Goal: Task Accomplishment & Management: Complete application form

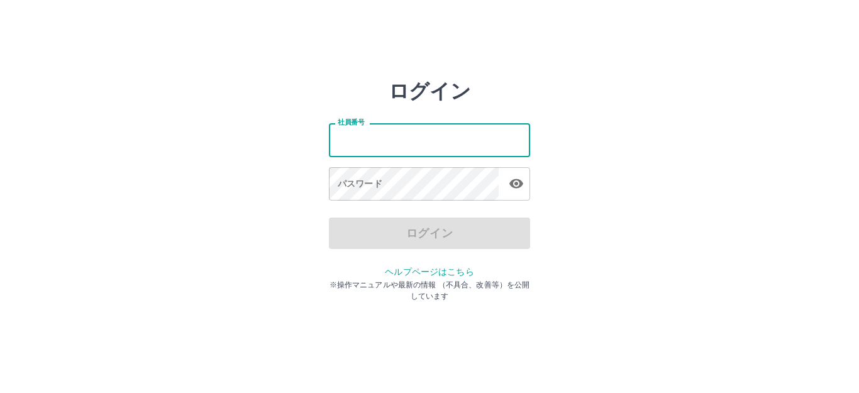
click at [391, 131] on input "社員番号" at bounding box center [429, 139] width 201 height 33
type input "*******"
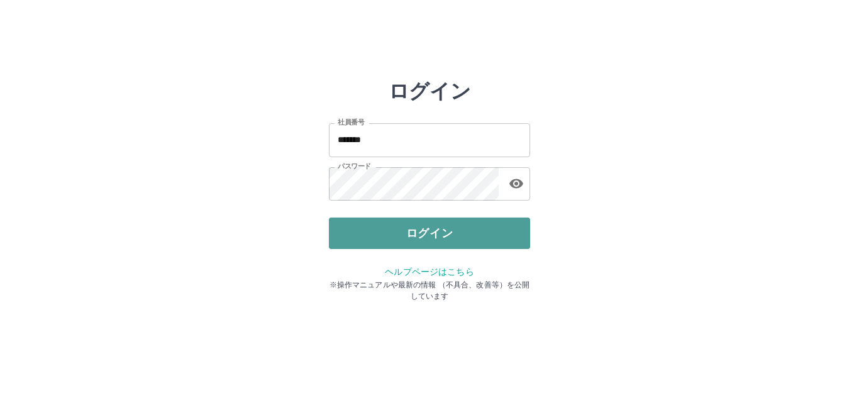
click at [427, 234] on button "ログイン" at bounding box center [429, 233] width 201 height 31
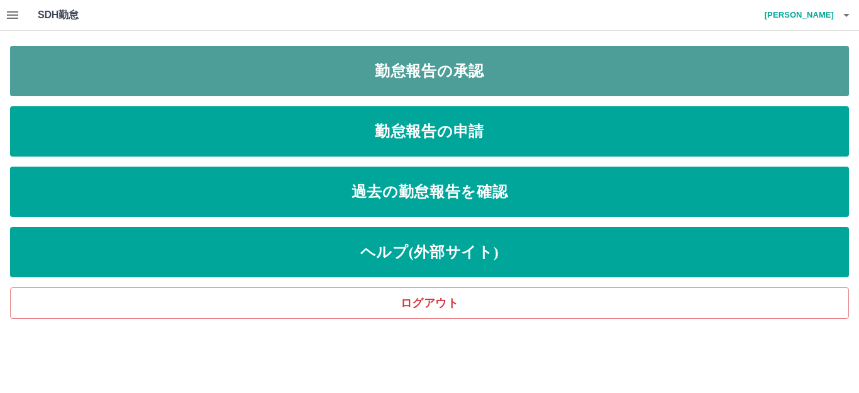
click at [424, 71] on link "勤怠報告の承認" at bounding box center [429, 71] width 839 height 50
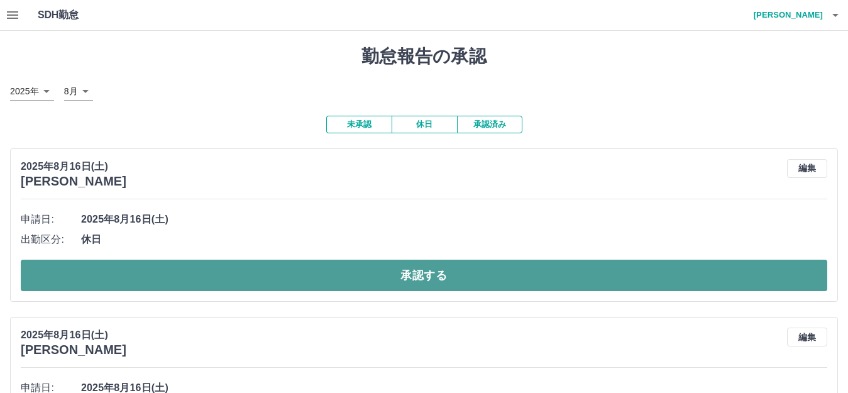
click at [324, 275] on button "承認する" at bounding box center [424, 275] width 807 height 31
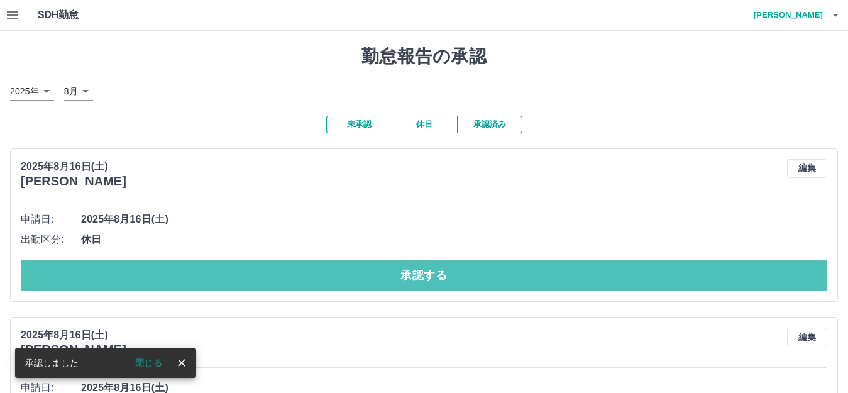
click at [324, 275] on button "承認する" at bounding box center [424, 275] width 807 height 31
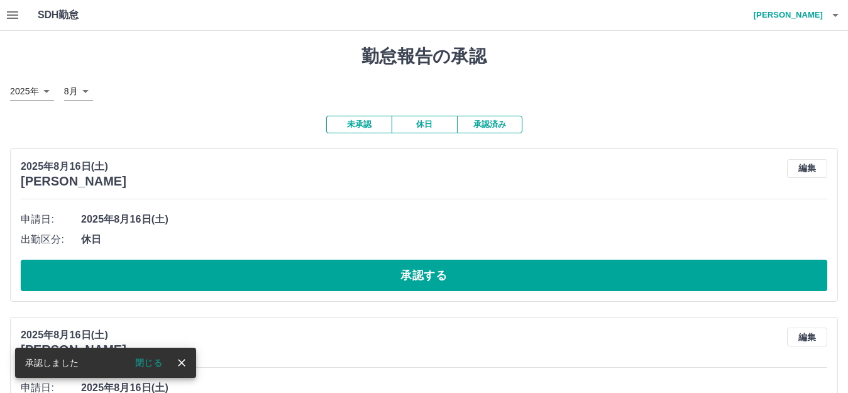
click at [324, 275] on div at bounding box center [424, 196] width 848 height 393
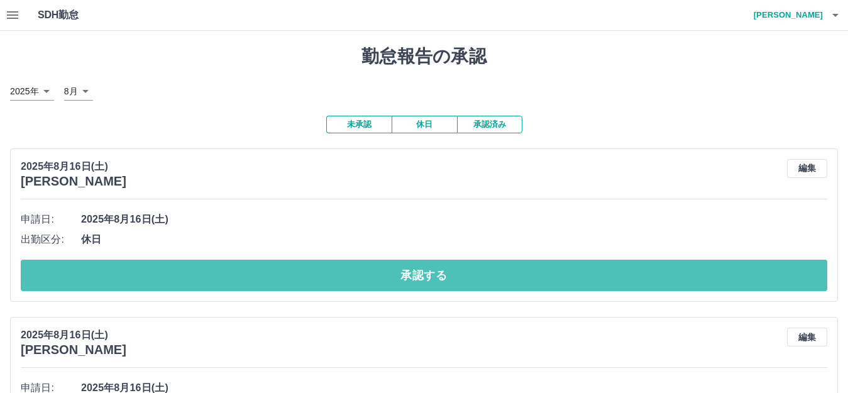
click at [324, 275] on button "承認する" at bounding box center [424, 275] width 807 height 31
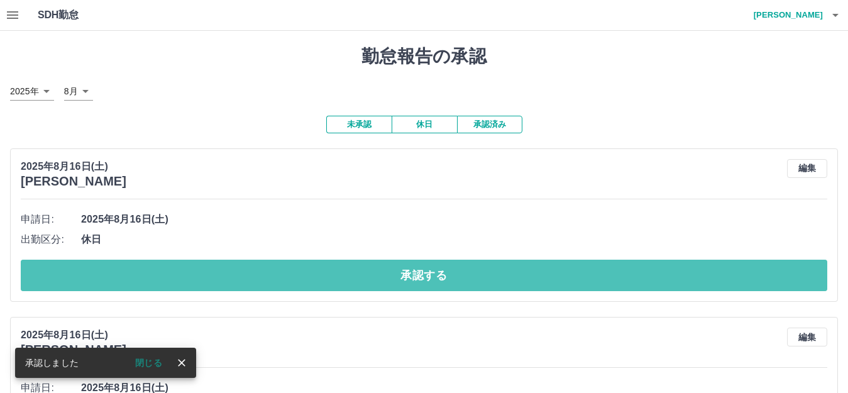
click at [324, 275] on button "承認する" at bounding box center [424, 275] width 807 height 31
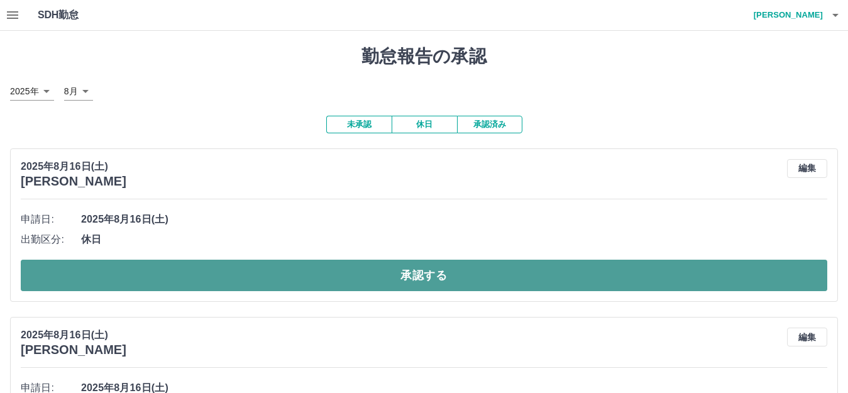
click at [346, 277] on button "承認する" at bounding box center [424, 275] width 807 height 31
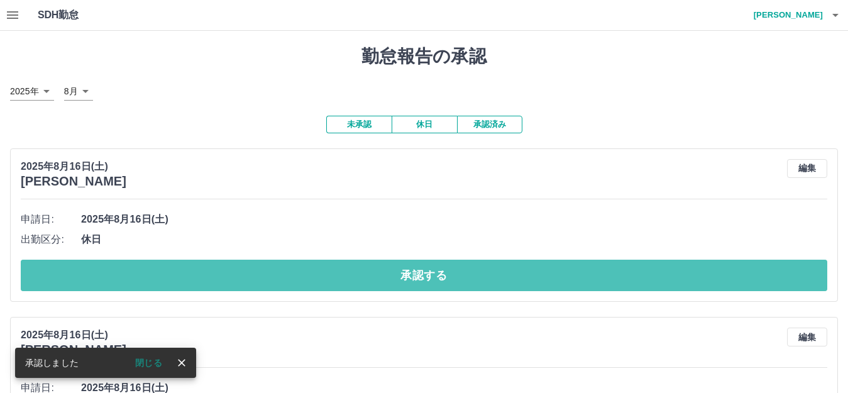
click at [346, 277] on button "承認する" at bounding box center [424, 275] width 807 height 31
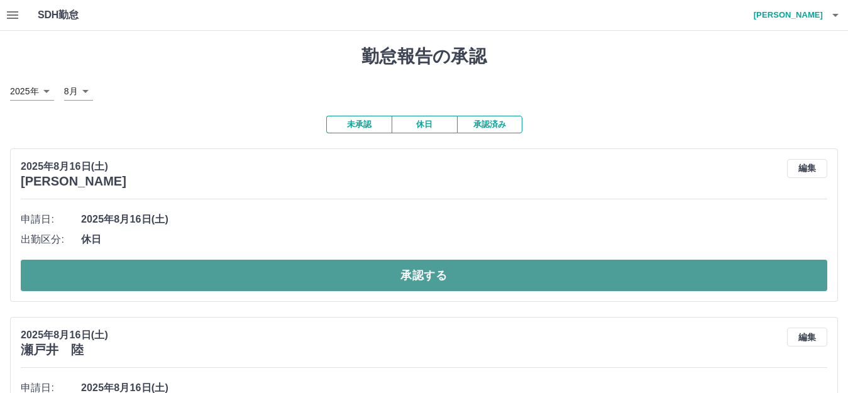
click at [363, 274] on button "承認する" at bounding box center [424, 275] width 807 height 31
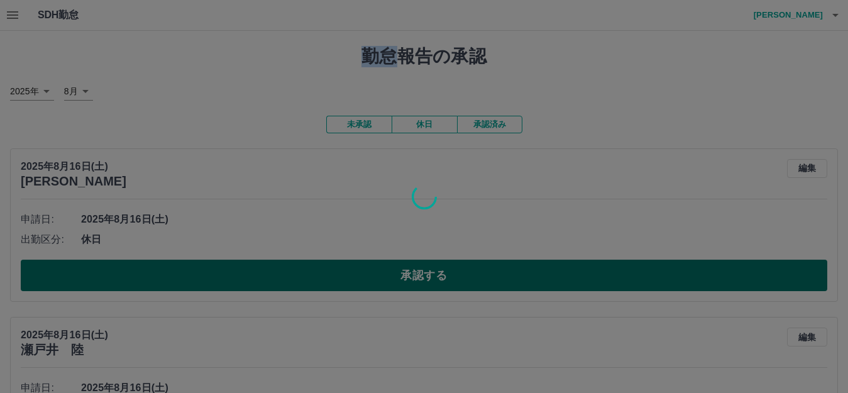
click at [363, 274] on div at bounding box center [424, 196] width 848 height 393
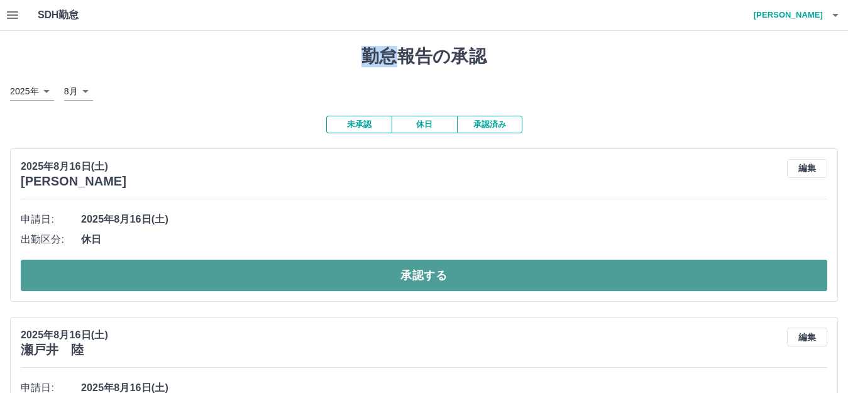
click at [363, 274] on button "承認する" at bounding box center [424, 275] width 807 height 31
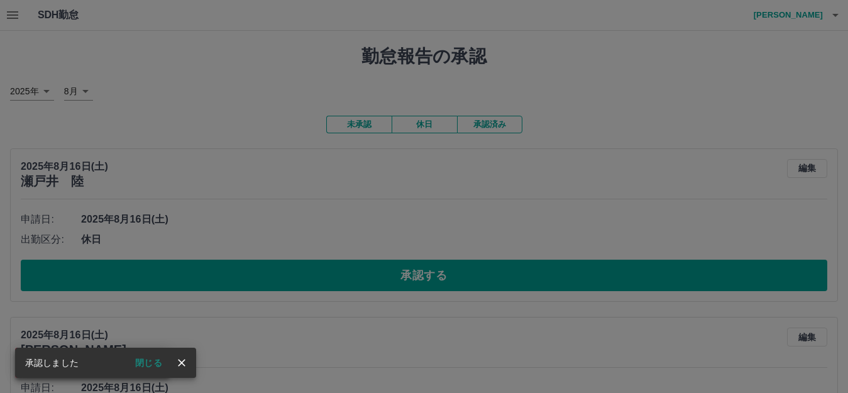
click at [230, 269] on div "承認権限がありません" at bounding box center [424, 196] width 848 height 393
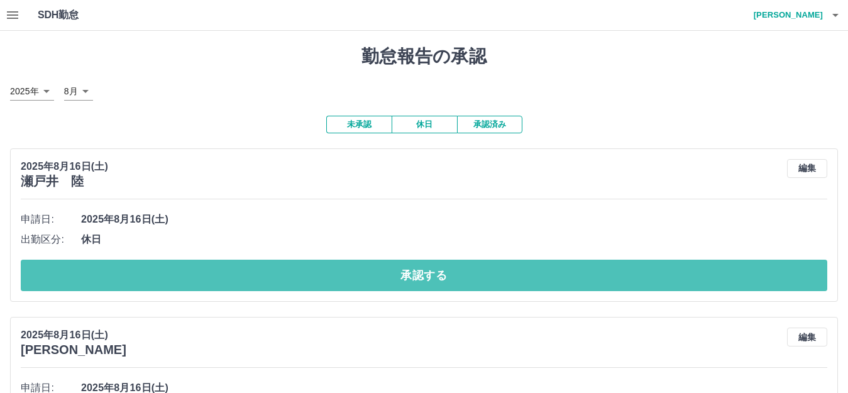
click at [230, 269] on button "承認する" at bounding box center [424, 275] width 807 height 31
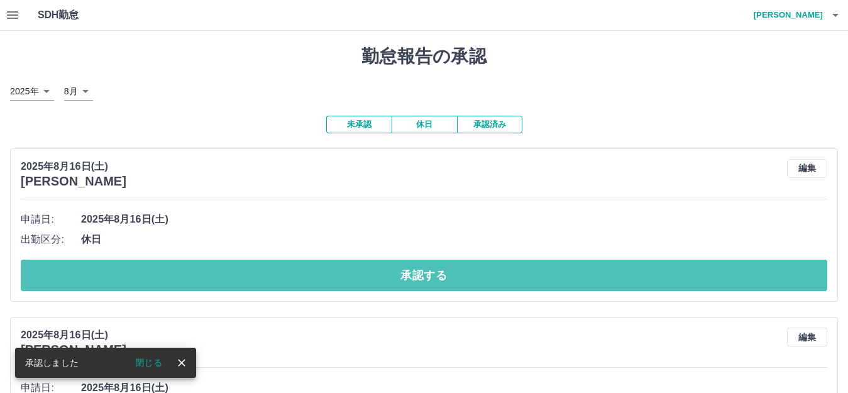
click at [230, 269] on button "承認する" at bounding box center [424, 275] width 807 height 31
click at [230, 268] on button "承認する" at bounding box center [424, 275] width 807 height 31
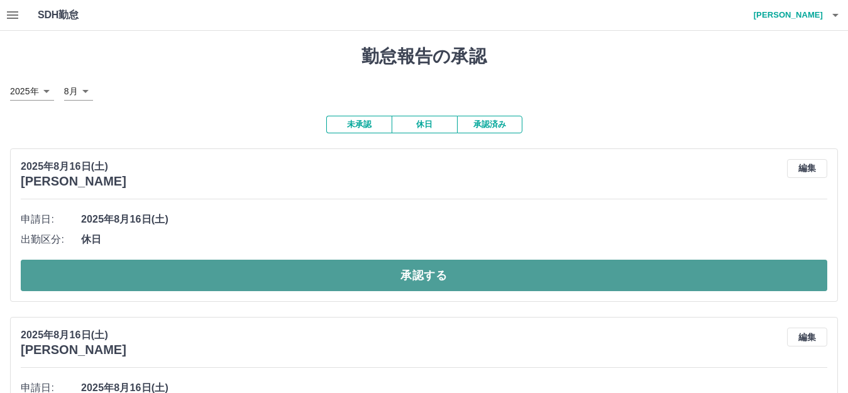
click at [358, 282] on button "承認する" at bounding box center [424, 275] width 807 height 31
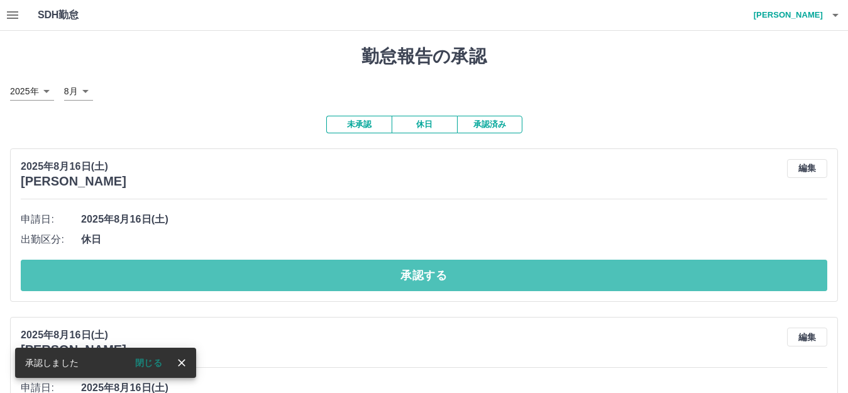
click at [355, 277] on button "承認する" at bounding box center [424, 275] width 807 height 31
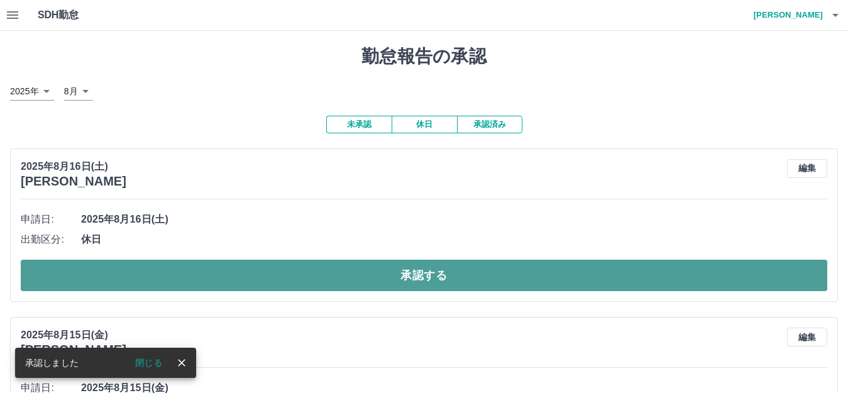
click at [360, 270] on button "承認する" at bounding box center [424, 275] width 807 height 31
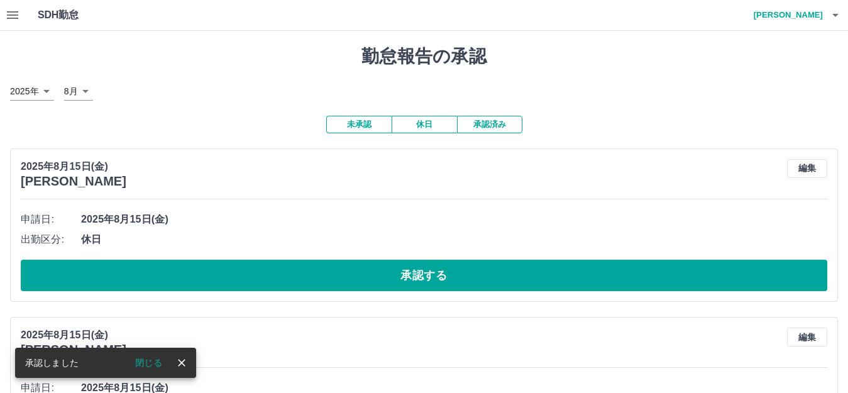
click at [834, 13] on icon "button" at bounding box center [835, 15] width 15 height 15
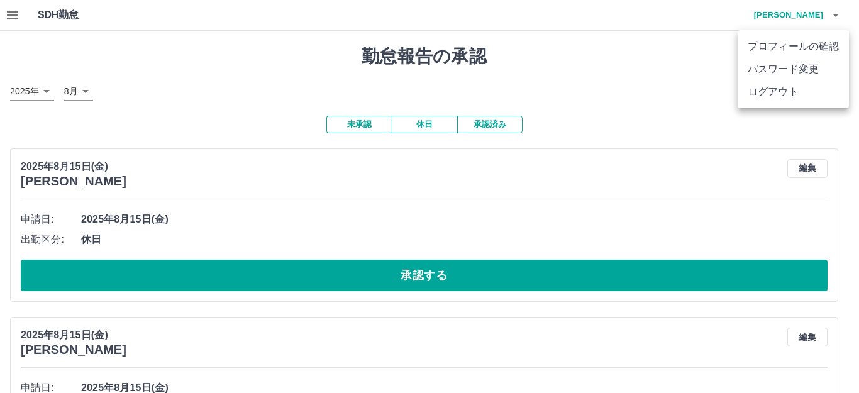
click at [761, 89] on li "ログアウト" at bounding box center [792, 91] width 111 height 23
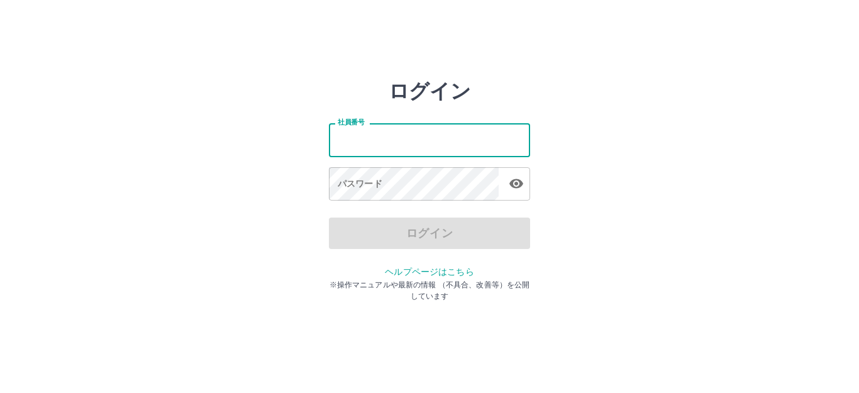
drag, startPoint x: 423, startPoint y: 154, endPoint x: 412, endPoint y: 144, distance: 15.1
click at [420, 152] on input "社員番号" at bounding box center [429, 139] width 201 height 33
click at [407, 138] on input "社員番号" at bounding box center [429, 139] width 201 height 33
type input "*******"
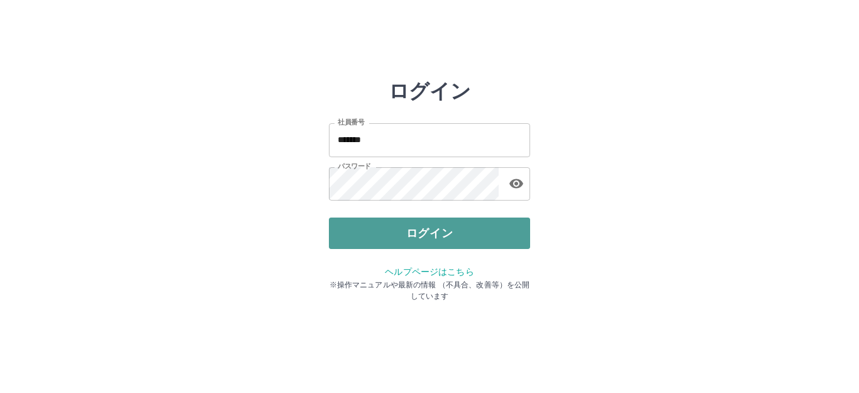
click at [433, 231] on button "ログイン" at bounding box center [429, 233] width 201 height 31
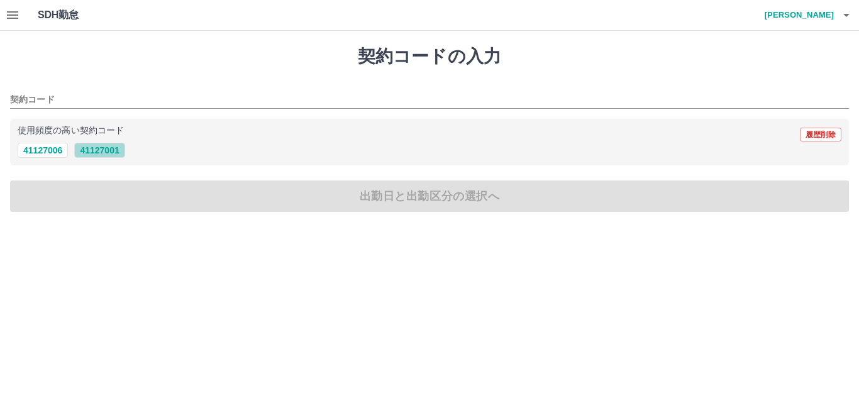
click at [102, 149] on button "41127001" at bounding box center [99, 150] width 50 height 15
type input "********"
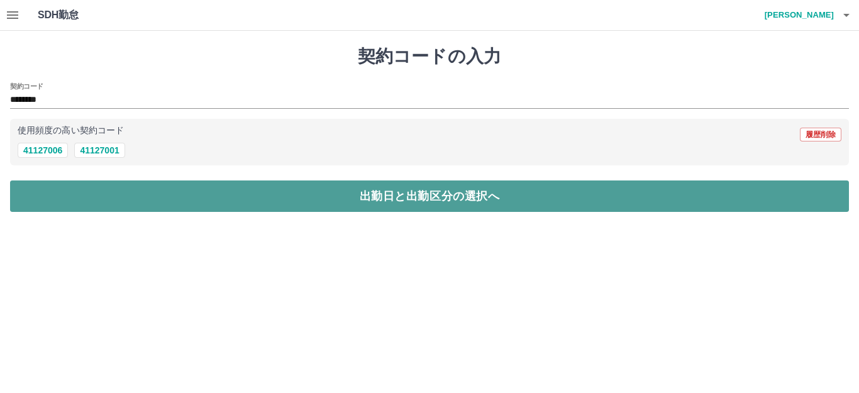
click at [113, 193] on button "出勤日と出勤区分の選択へ" at bounding box center [429, 195] width 839 height 31
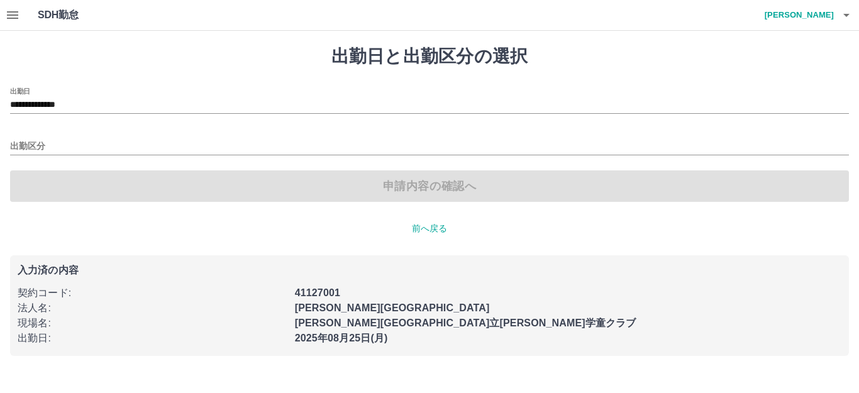
click at [45, 134] on div "出勤区分" at bounding box center [429, 142] width 839 height 26
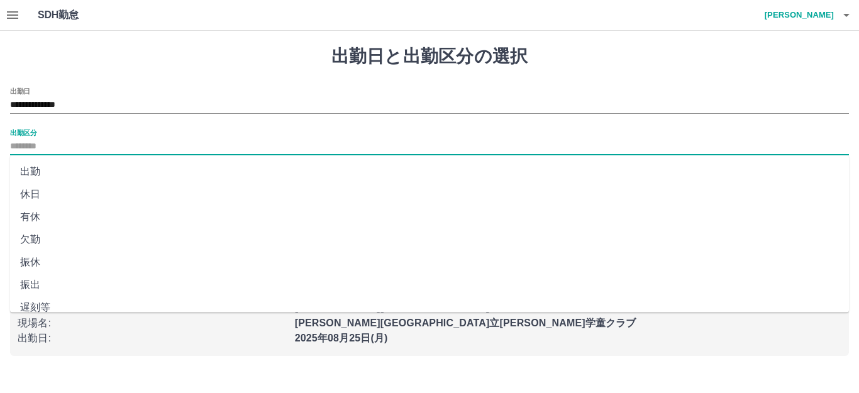
click at [45, 141] on input "出勤区分" at bounding box center [429, 147] width 839 height 16
click at [34, 169] on li "出勤" at bounding box center [429, 171] width 839 height 23
type input "**"
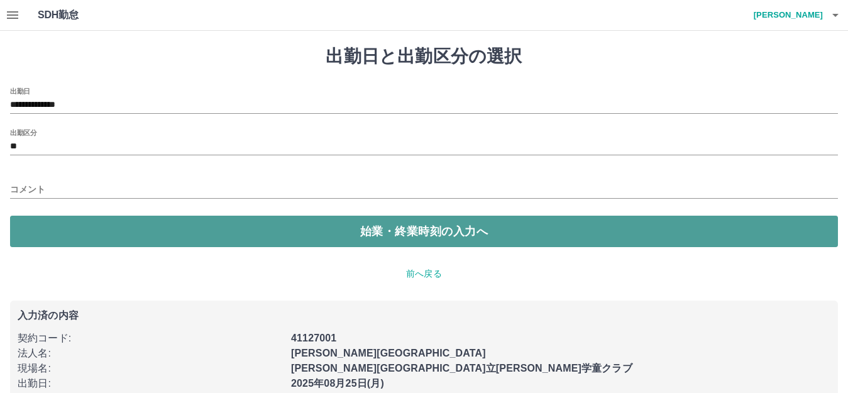
click at [85, 231] on button "始業・終業時刻の入力へ" at bounding box center [424, 231] width 828 height 31
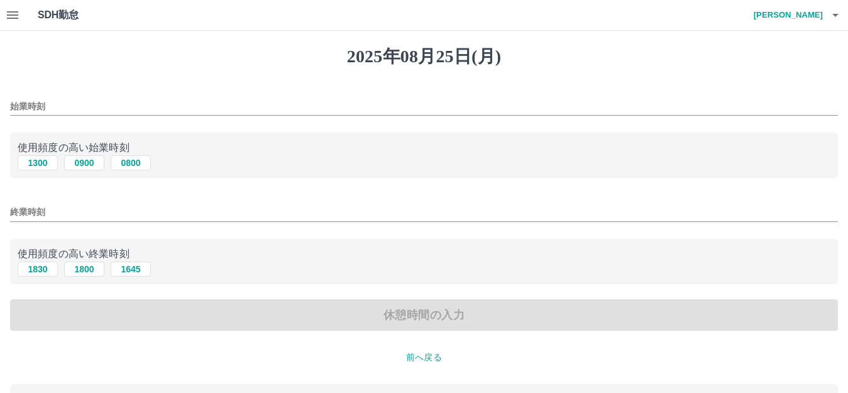
click at [61, 107] on input "始業時刻" at bounding box center [424, 106] width 828 height 18
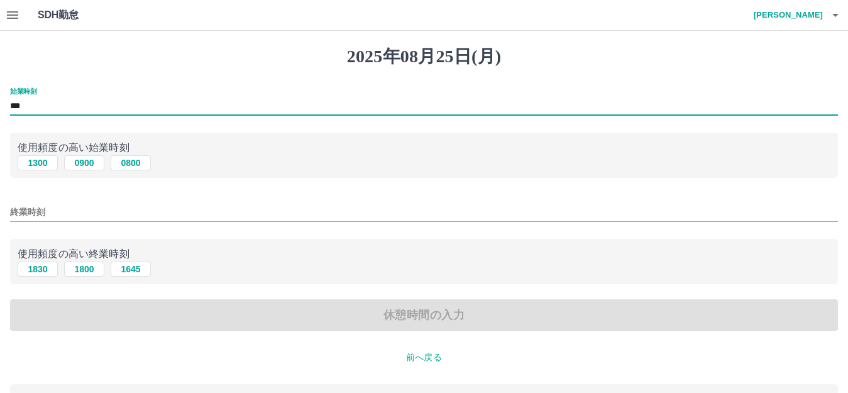
type input "***"
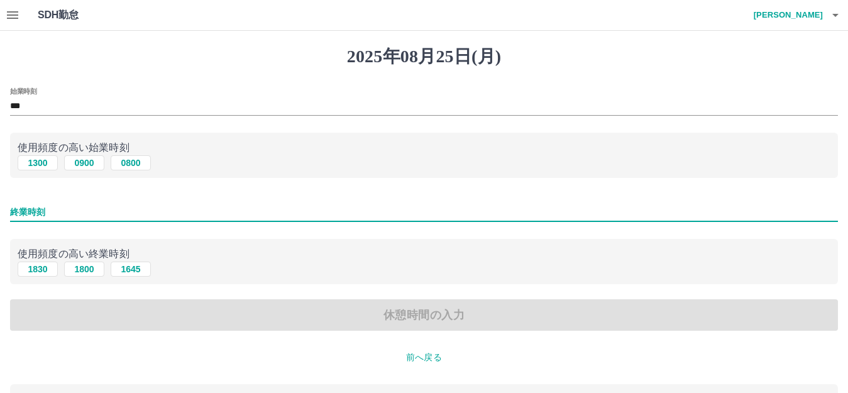
click at [47, 209] on input "終業時刻" at bounding box center [424, 212] width 828 height 18
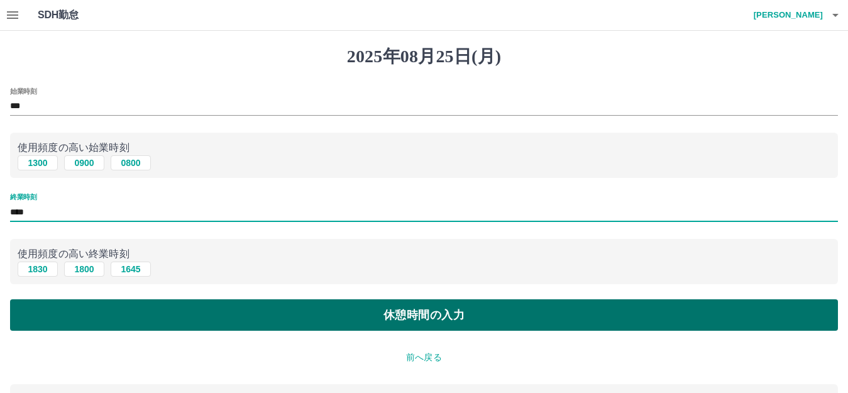
type input "****"
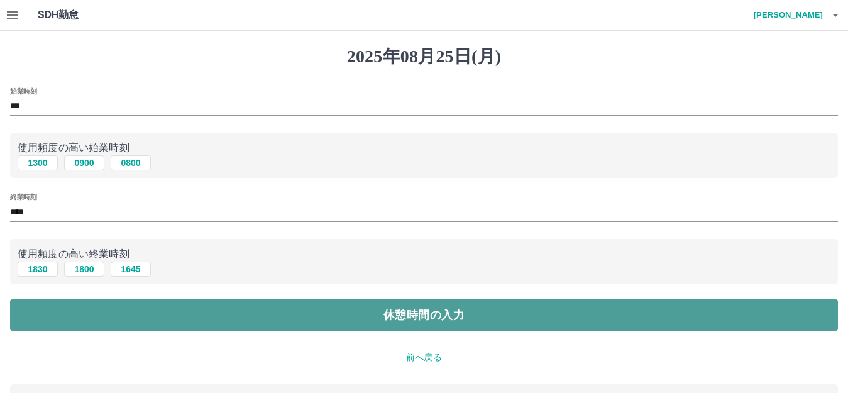
click at [133, 317] on button "休憩時間の入力" at bounding box center [424, 314] width 828 height 31
type input "****"
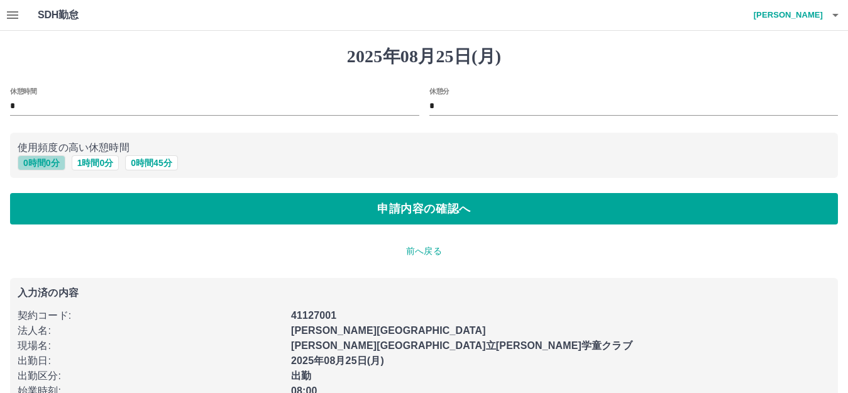
click at [36, 163] on button "0 時間 0 分" at bounding box center [42, 162] width 48 height 15
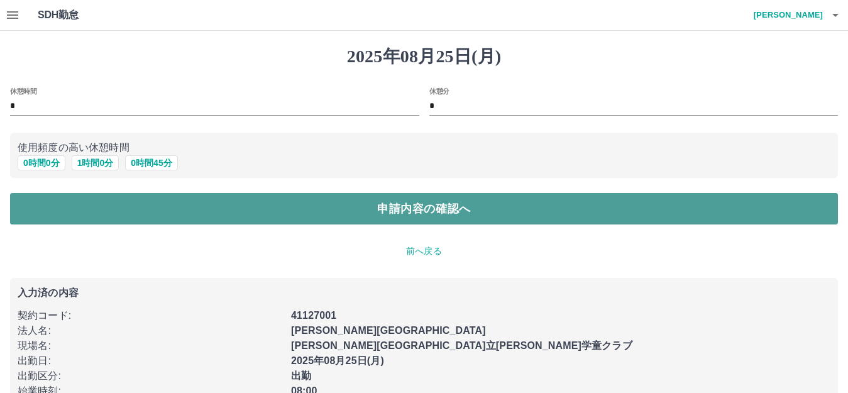
click at [94, 209] on button "申請内容の確認へ" at bounding box center [424, 208] width 828 height 31
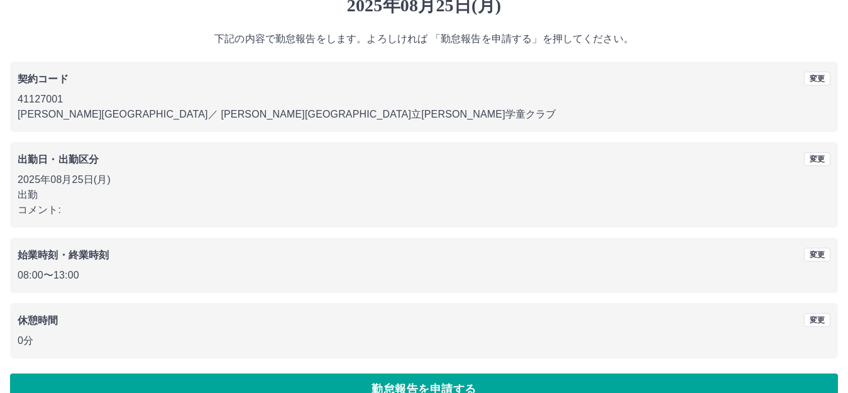
scroll to position [78, 0]
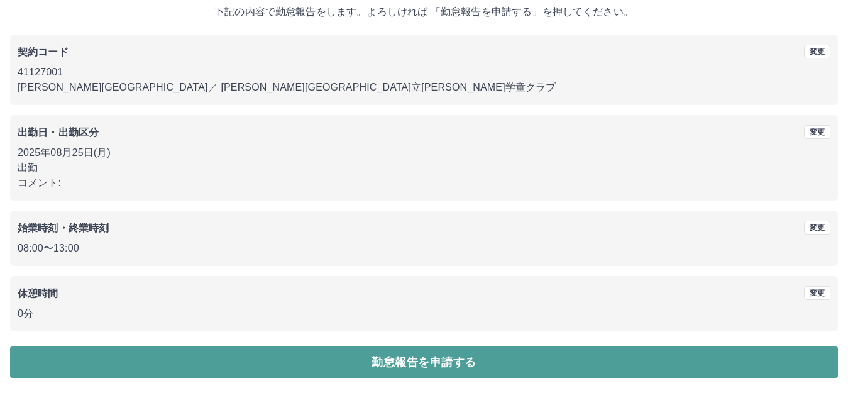
click at [415, 360] on button "勤怠報告を申請する" at bounding box center [424, 361] width 828 height 31
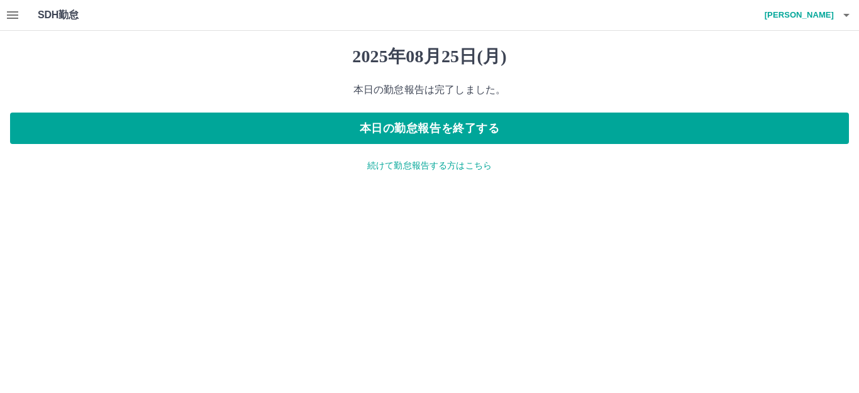
drag, startPoint x: 415, startPoint y: 360, endPoint x: 265, endPoint y: 281, distance: 169.3
click at [265, 187] on html "SDH勤怠 島田　あき子 2025年08月25日(月) 本日の勤怠報告は完了しました。 本日の勤怠報告を終了する 続けて勤怠報告する方はこちら SDH勤怠" at bounding box center [429, 93] width 859 height 187
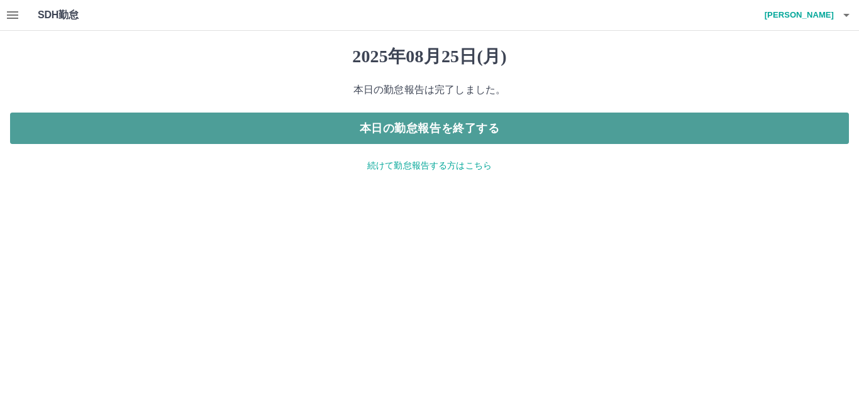
click at [442, 128] on button "本日の勤怠報告を終了する" at bounding box center [429, 128] width 839 height 31
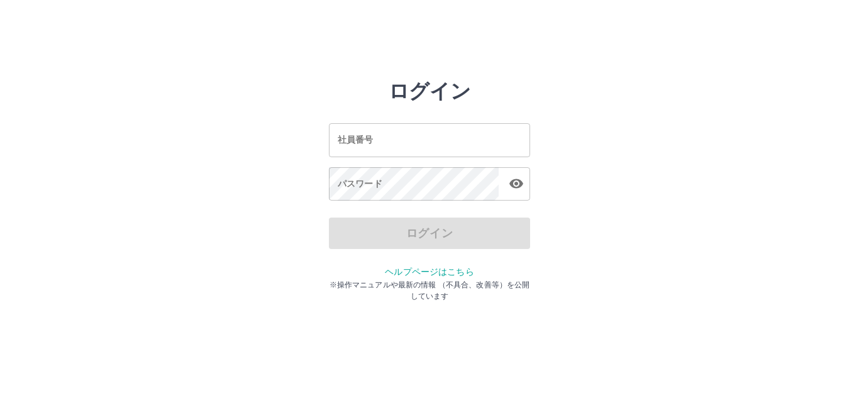
click at [392, 128] on input "社員番号" at bounding box center [429, 139] width 201 height 33
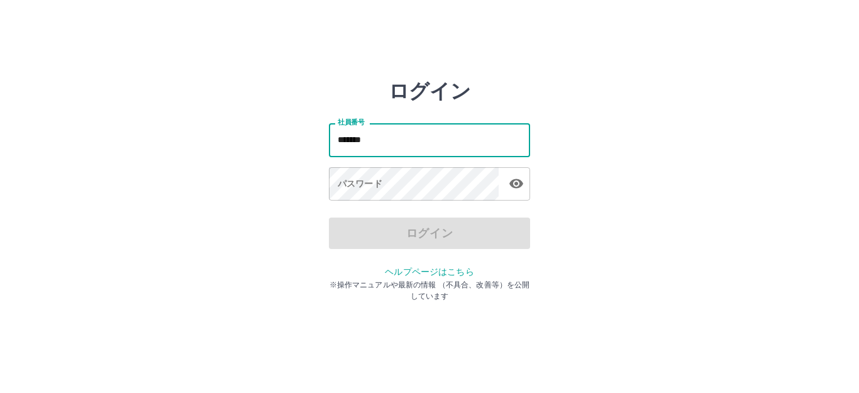
type input "*******"
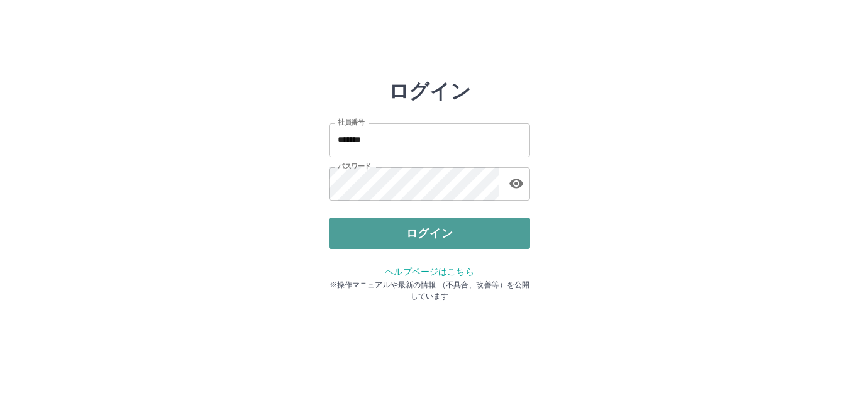
click at [433, 234] on button "ログイン" at bounding box center [429, 233] width 201 height 31
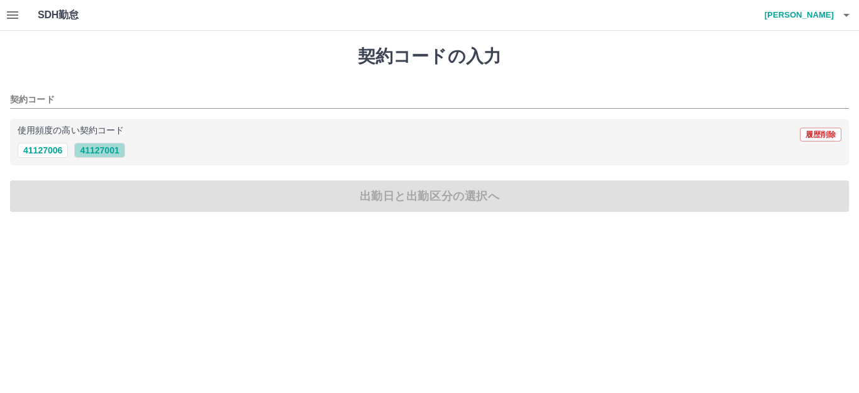
click at [109, 148] on button "41127001" at bounding box center [99, 150] width 50 height 15
type input "********"
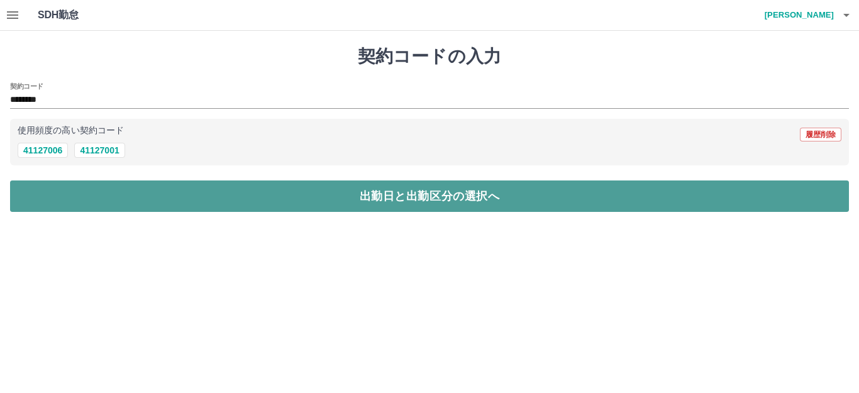
click at [177, 195] on button "出勤日と出勤区分の選択へ" at bounding box center [429, 195] width 839 height 31
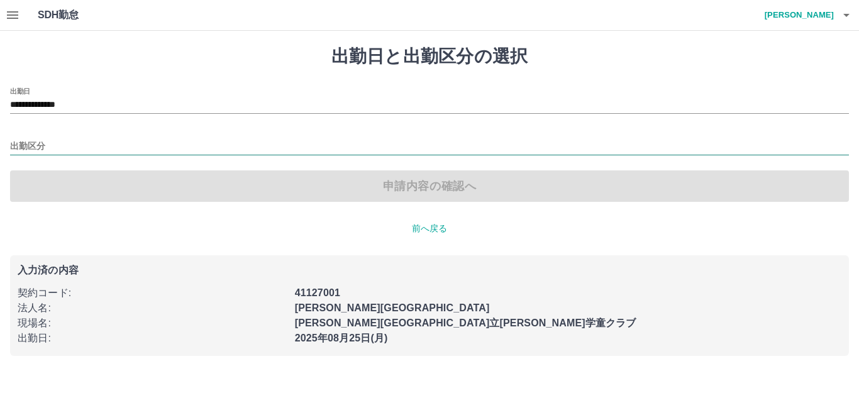
click at [104, 149] on input "出勤区分" at bounding box center [429, 147] width 839 height 16
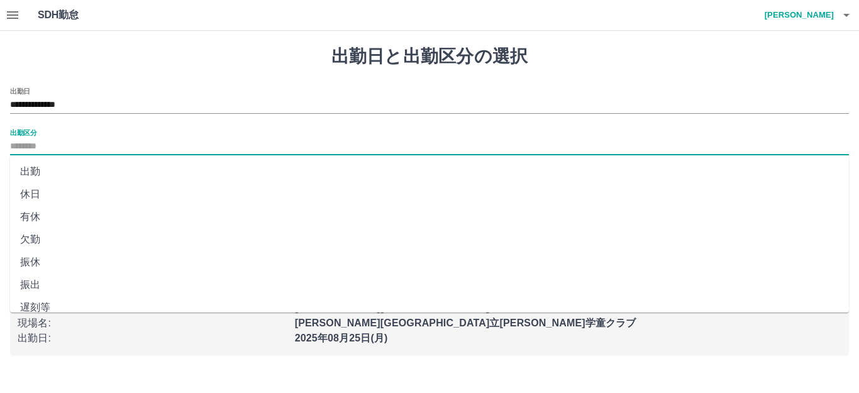
click at [130, 177] on li "出勤" at bounding box center [429, 171] width 839 height 23
type input "**"
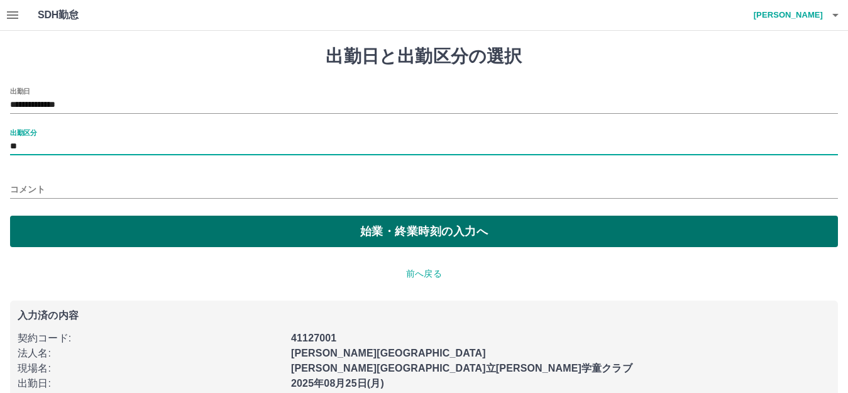
click at [200, 240] on button "始業・終業時刻の入力へ" at bounding box center [424, 231] width 828 height 31
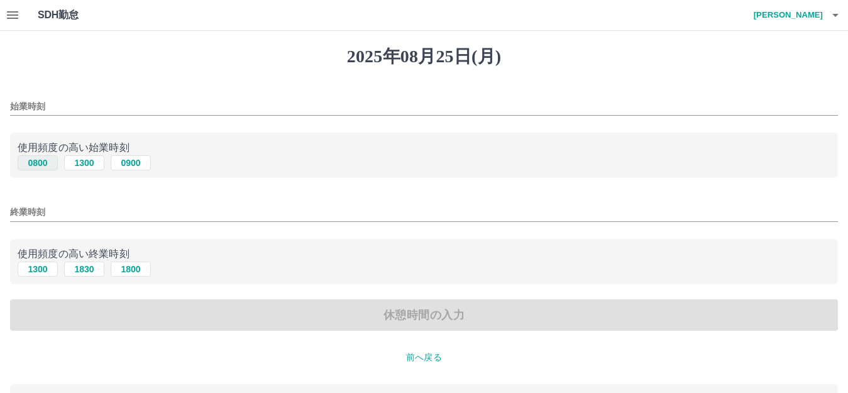
click at [41, 161] on button "0800" at bounding box center [38, 162] width 40 height 15
type input "****"
click at [41, 275] on button "1300" at bounding box center [38, 269] width 40 height 15
type input "****"
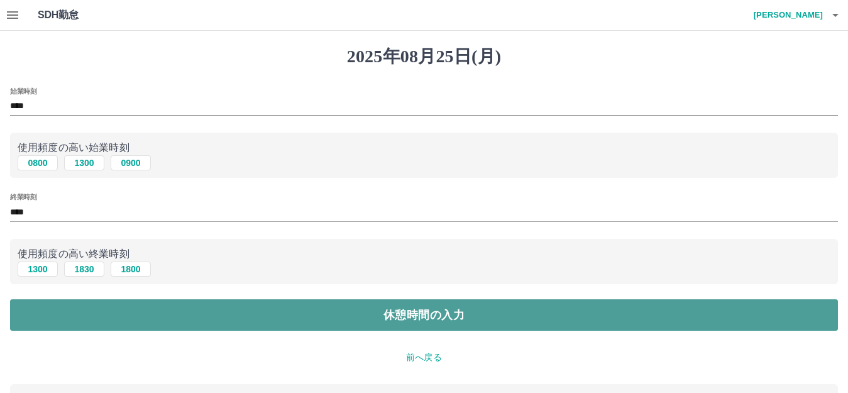
click at [128, 311] on button "休憩時間の入力" at bounding box center [424, 314] width 828 height 31
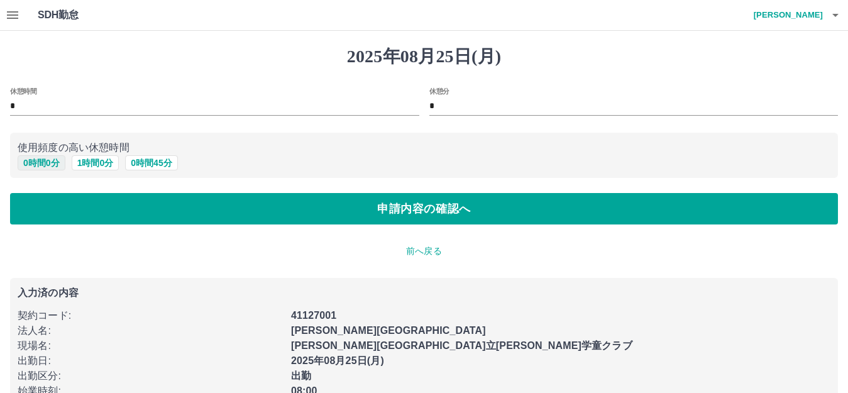
click at [43, 165] on button "0 時間 0 分" at bounding box center [42, 162] width 48 height 15
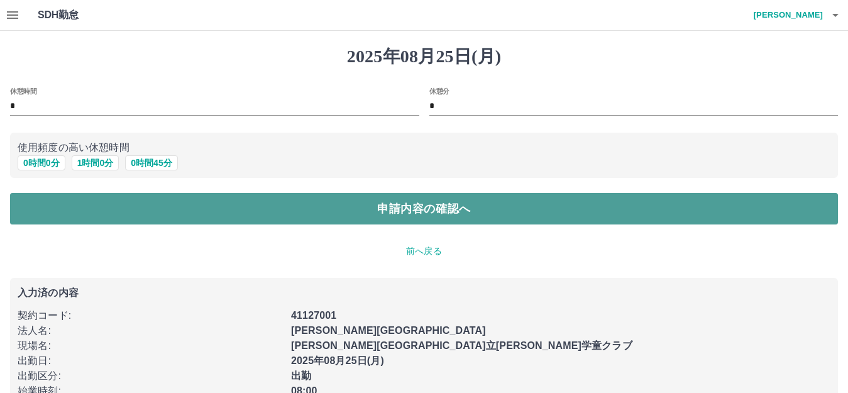
click at [93, 203] on button "申請内容の確認へ" at bounding box center [424, 208] width 828 height 31
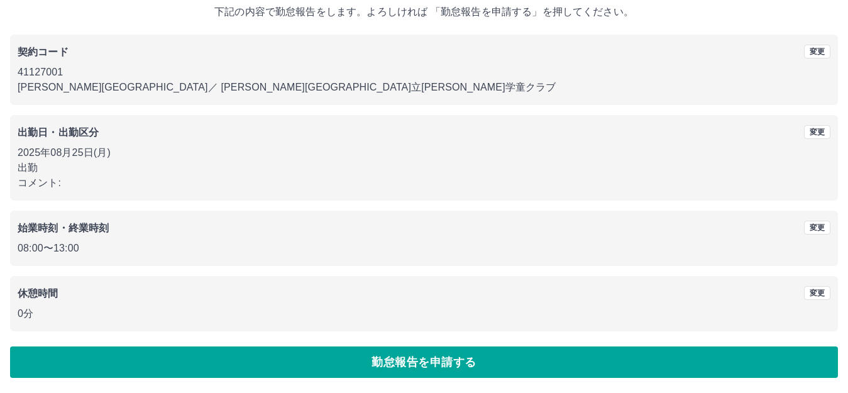
scroll to position [78, 0]
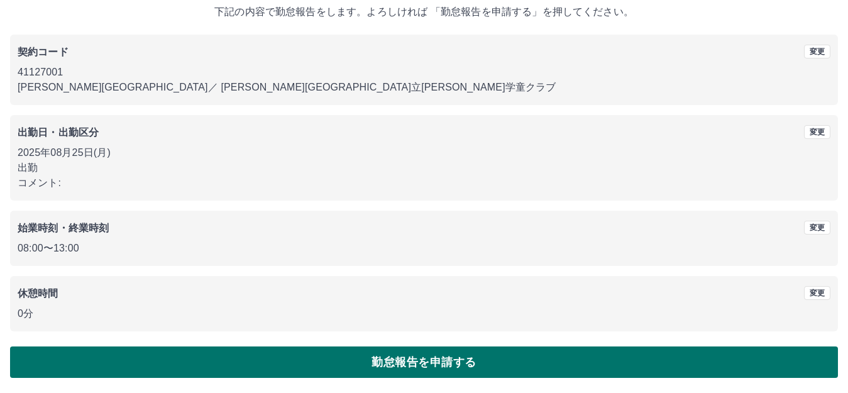
click at [357, 354] on button "勤怠報告を申請する" at bounding box center [424, 361] width 828 height 31
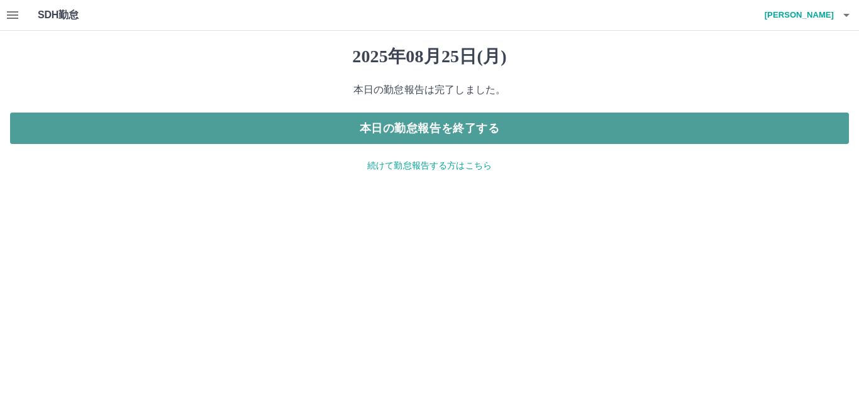
click at [385, 131] on button "本日の勤怠報告を終了する" at bounding box center [429, 128] width 839 height 31
